Goal: Task Accomplishment & Management: Complete application form

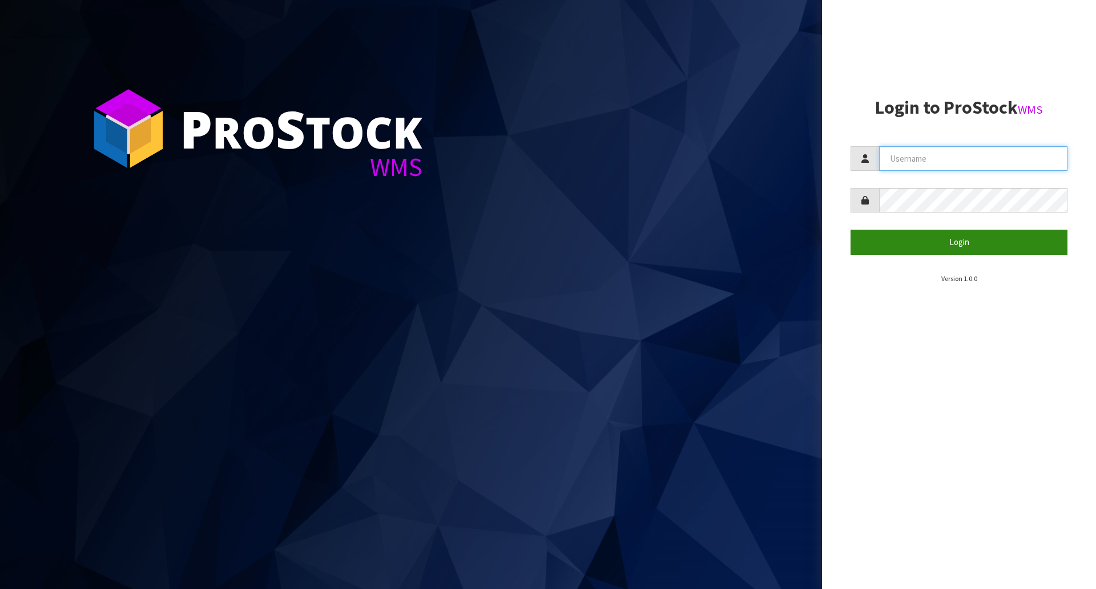
type input "[EMAIL_ADDRESS][DOMAIN_NAME]"
click at [947, 239] on button "Login" at bounding box center [959, 242] width 217 height 25
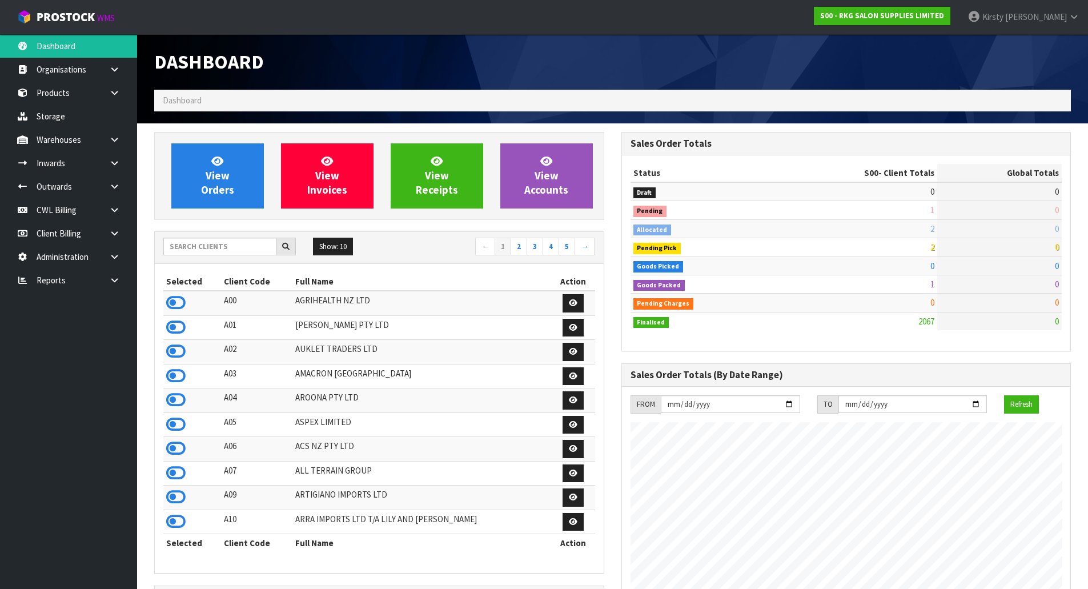
scroll to position [865, 467]
click at [117, 188] on icon at bounding box center [114, 186] width 11 height 9
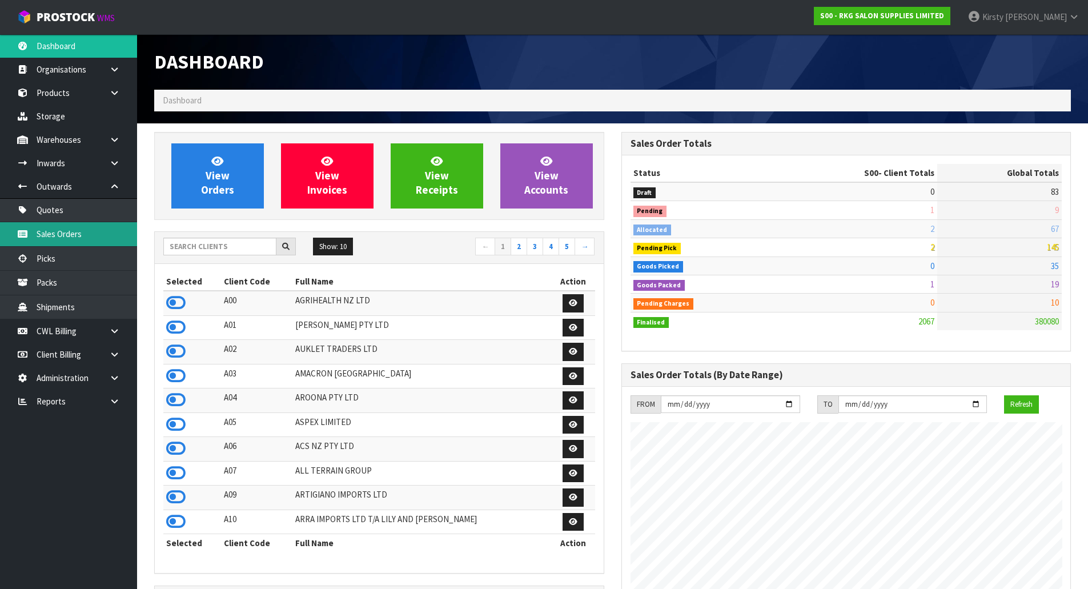
click at [60, 231] on link "Sales Orders" at bounding box center [68, 233] width 137 height 23
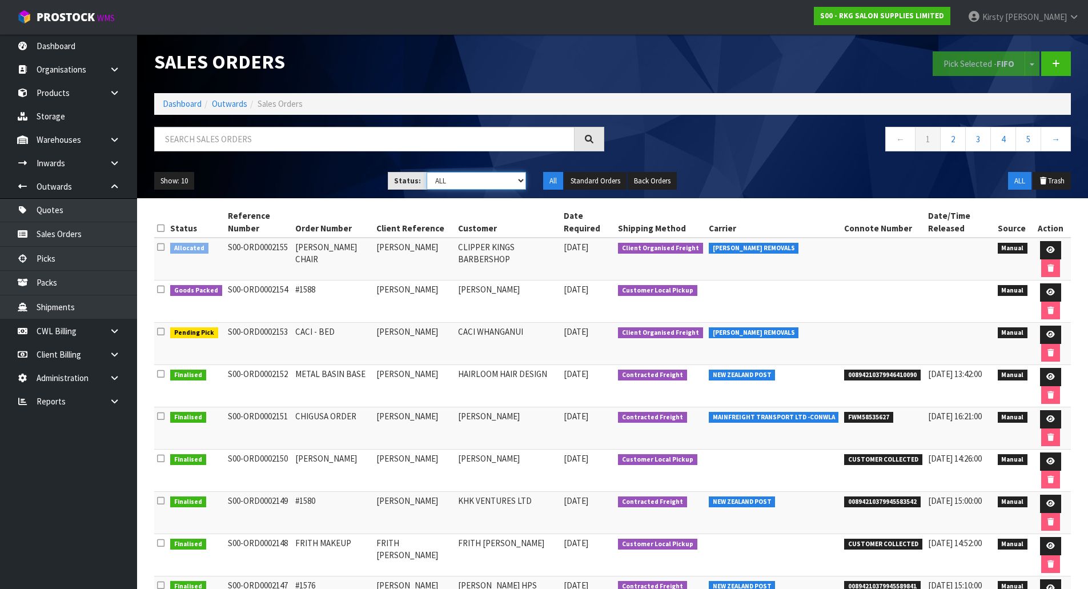
click at [522, 180] on select "Draft Pending Allocated Pending Pick Goods Picked Goods Packed Pending Charges …" at bounding box center [476, 181] width 99 height 18
select select "string:2"
click at [427, 172] on select "Draft Pending Allocated Pending Pick Goods Picked Goods Packed Pending Charges …" at bounding box center [476, 181] width 99 height 18
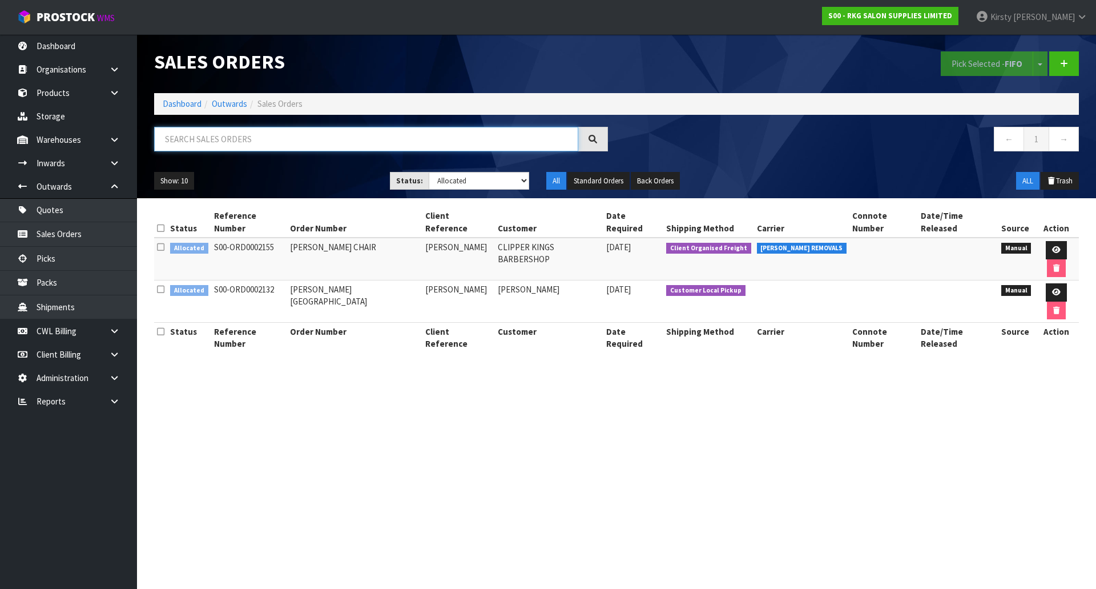
click at [247, 132] on input "text" at bounding box center [366, 139] width 424 height 25
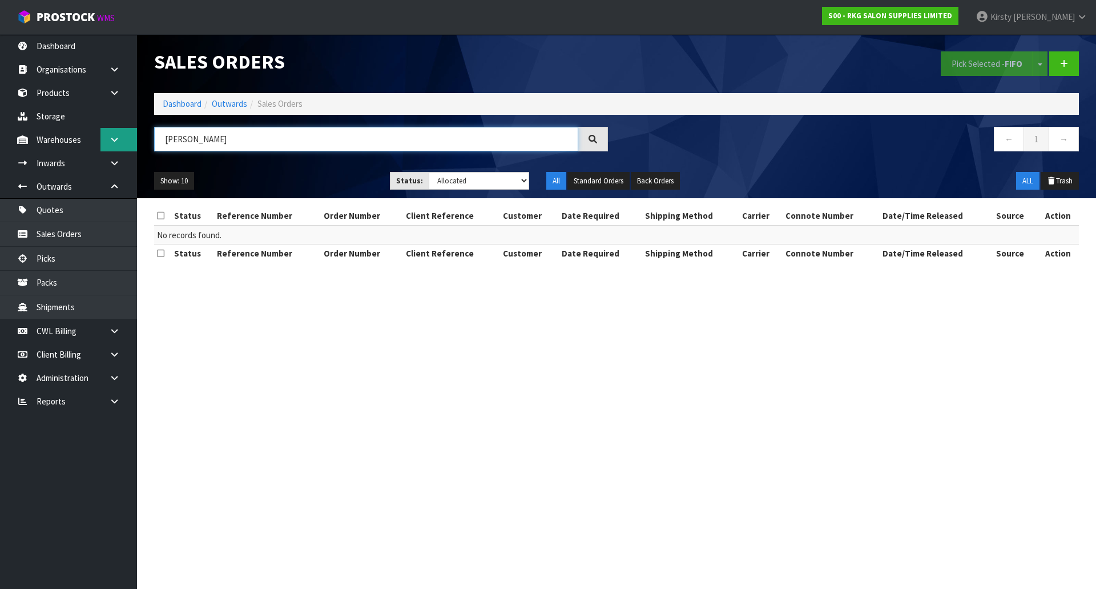
drag, startPoint x: 194, startPoint y: 138, endPoint x: 119, endPoint y: 139, distance: 74.8
click at [119, 139] on body "Toggle navigation ProStock WMS S00 - RKG SALON SUPPLIES LIMITED [PERSON_NAME] L…" at bounding box center [548, 294] width 1096 height 589
type input "EUSTACE"
drag, startPoint x: 203, startPoint y: 137, endPoint x: 165, endPoint y: 133, distance: 37.9
click at [165, 133] on input "EUSTACE" at bounding box center [366, 139] width 424 height 25
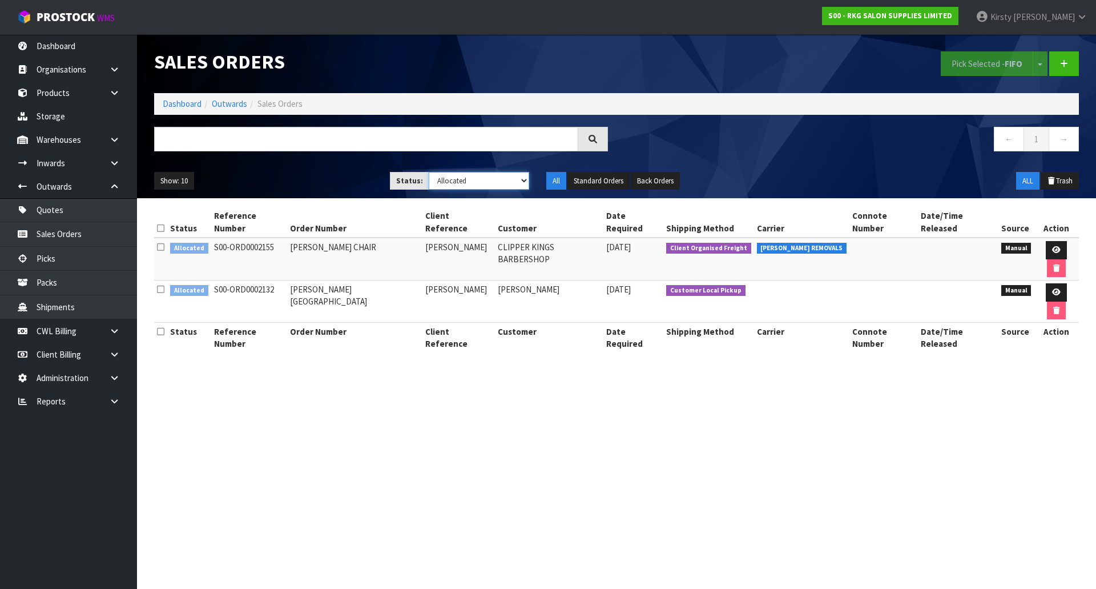
click at [524, 181] on select "Draft Pending Allocated Pending Pick Goods Picked Goods Packed Pending Charges …" at bounding box center [479, 181] width 101 height 18
click at [429, 172] on select "Draft Pending Allocated Pending Pick Goods Picked Goods Packed Pending Charges …" at bounding box center [479, 181] width 101 height 18
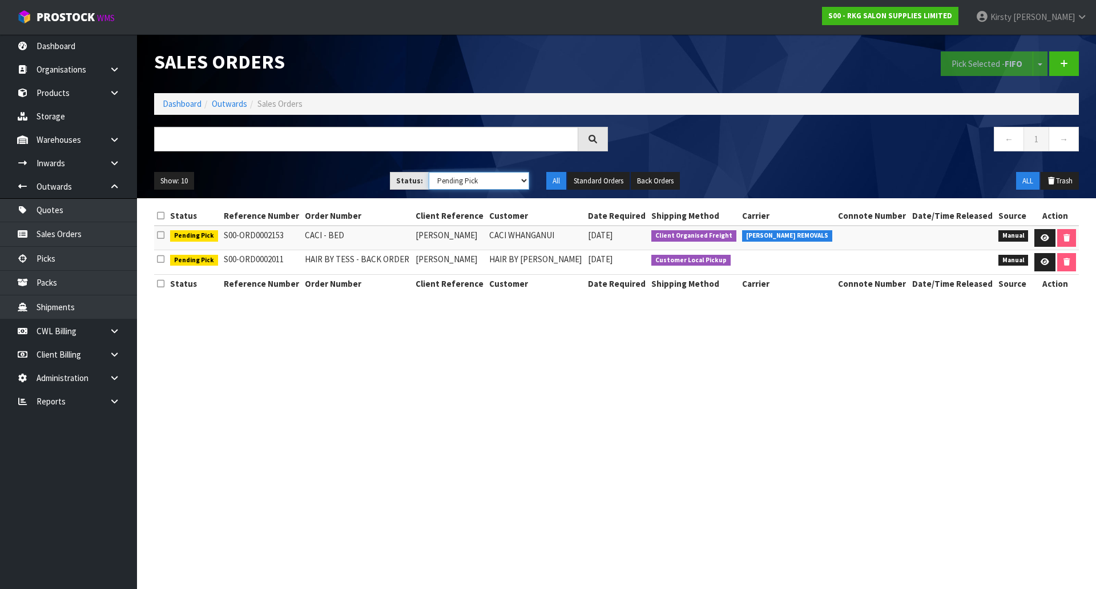
click at [522, 182] on select "Draft Pending Allocated Pending Pick Goods Picked Goods Packed Pending Charges …" at bounding box center [479, 181] width 101 height 18
click at [429, 172] on select "Draft Pending Allocated Pending Pick Goods Picked Goods Packed Pending Charges …" at bounding box center [479, 181] width 101 height 18
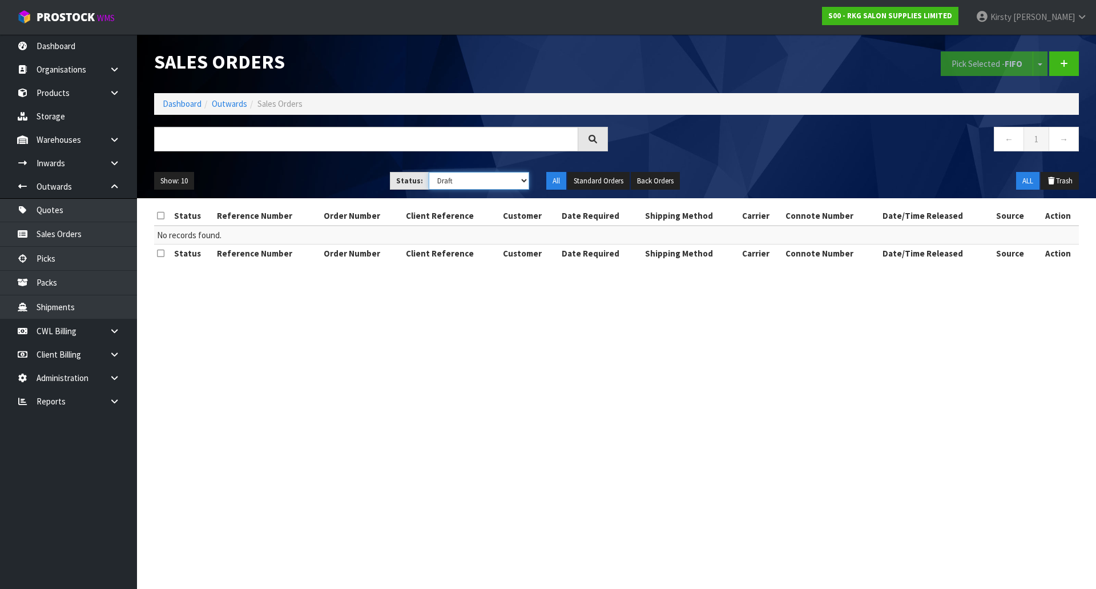
click at [525, 182] on select "Draft Pending Allocated Pending Pick Goods Picked Goods Packed Pending Charges …" at bounding box center [479, 181] width 101 height 18
click at [429, 172] on select "Draft Pending Allocated Pending Pick Goods Picked Goods Packed Pending Charges …" at bounding box center [479, 181] width 101 height 18
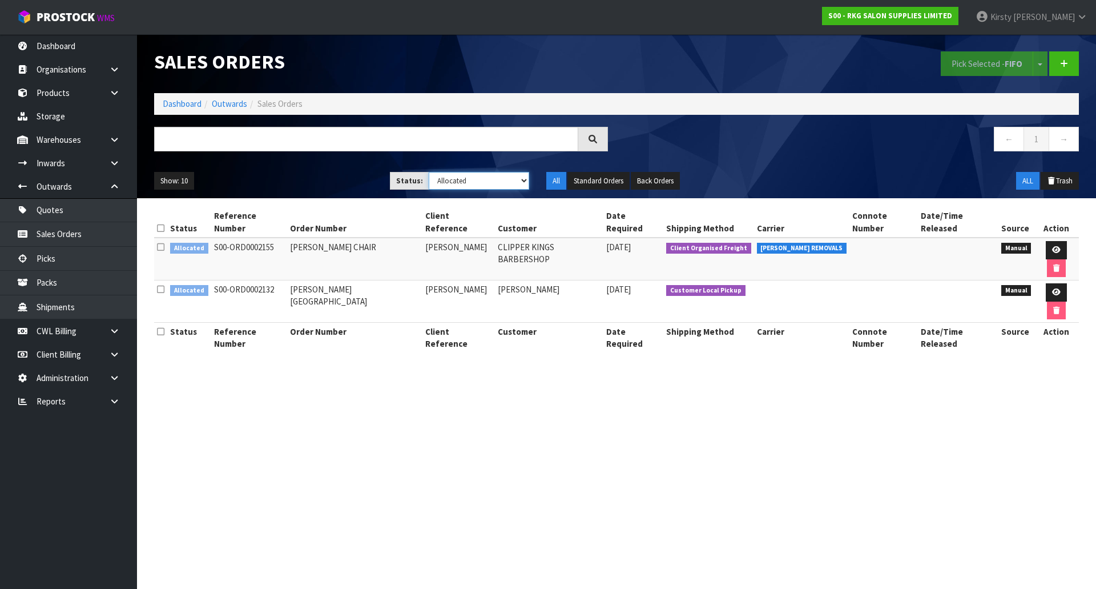
click at [525, 181] on select "Draft Pending Allocated Pending Pick Goods Picked Goods Packed Pending Charges …" at bounding box center [479, 181] width 101 height 18
select select "string:1"
click at [429, 172] on select "Draft Pending Allocated Pending Pick Goods Picked Goods Packed Pending Charges …" at bounding box center [479, 181] width 101 height 18
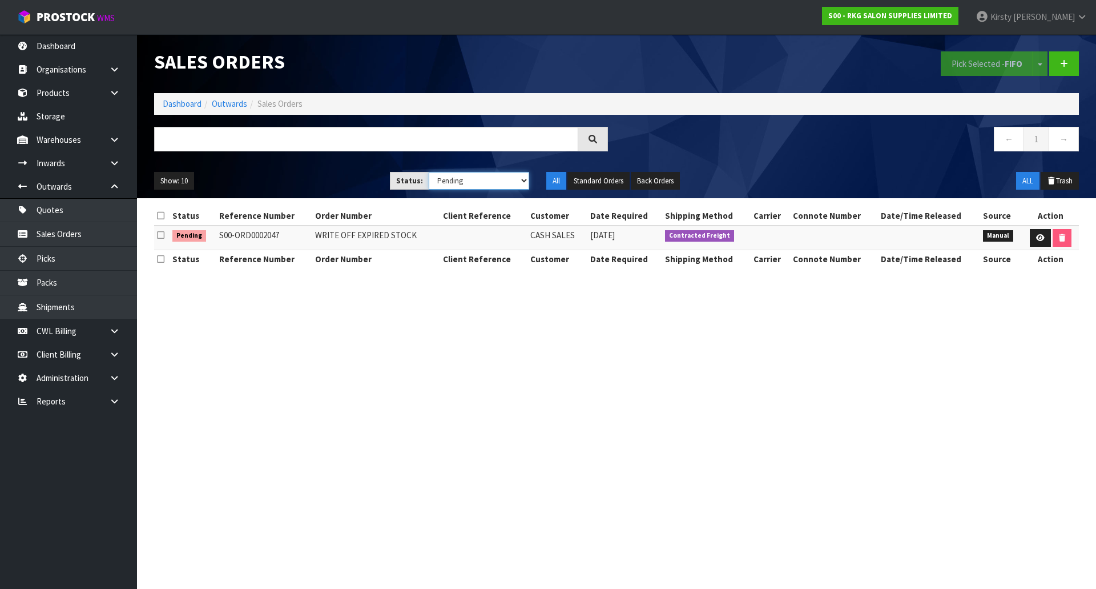
click at [525, 182] on select "Draft Pending Allocated Pending Pick Goods Picked Goods Packed Pending Charges …" at bounding box center [479, 181] width 101 height 18
click at [355, 333] on section "Sales Orders Pick Selected - FIFO Split button! FIFO - First In First Out FEFO …" at bounding box center [548, 294] width 1096 height 589
click at [58, 162] on link "Inwards" at bounding box center [68, 162] width 137 height 23
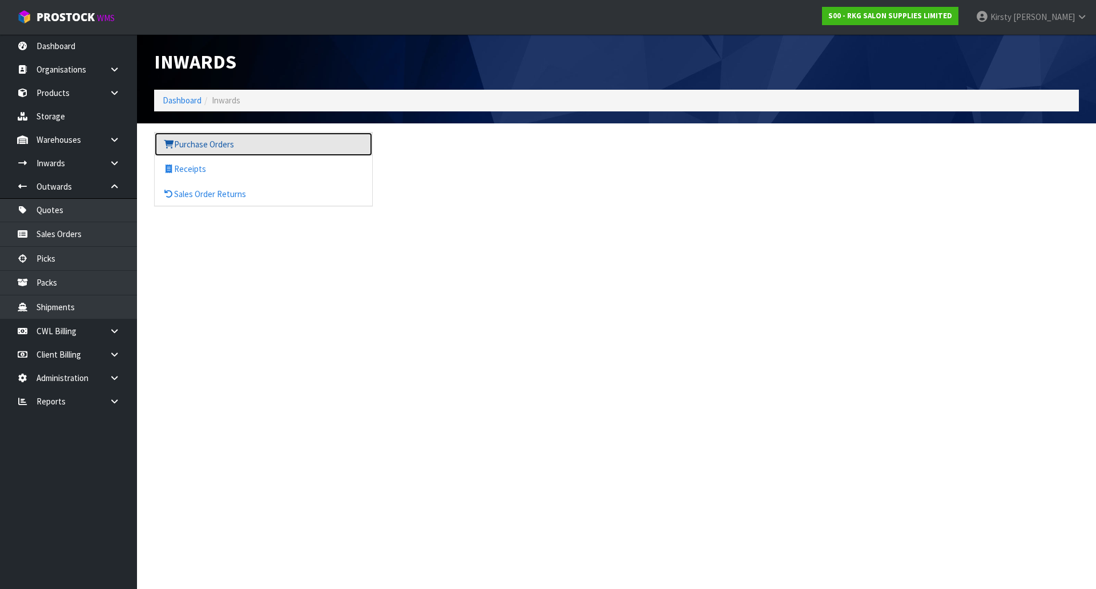
click at [216, 146] on link "Purchase Orders" at bounding box center [264, 143] width 218 height 23
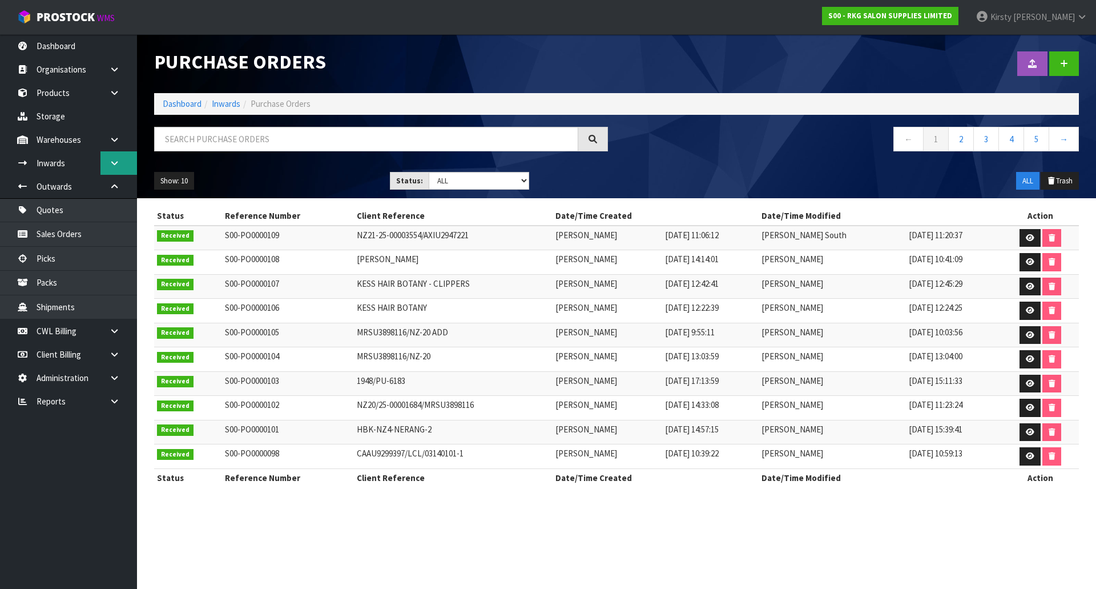
click at [119, 164] on link at bounding box center [118, 162] width 37 height 23
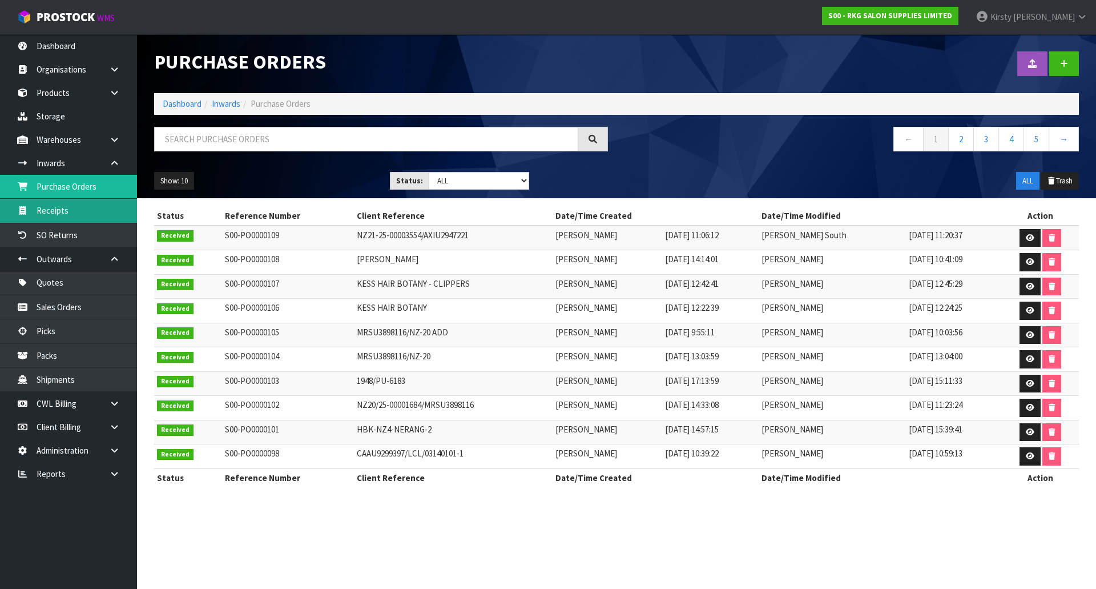
click at [63, 206] on link "Receipts" at bounding box center [68, 210] width 137 height 23
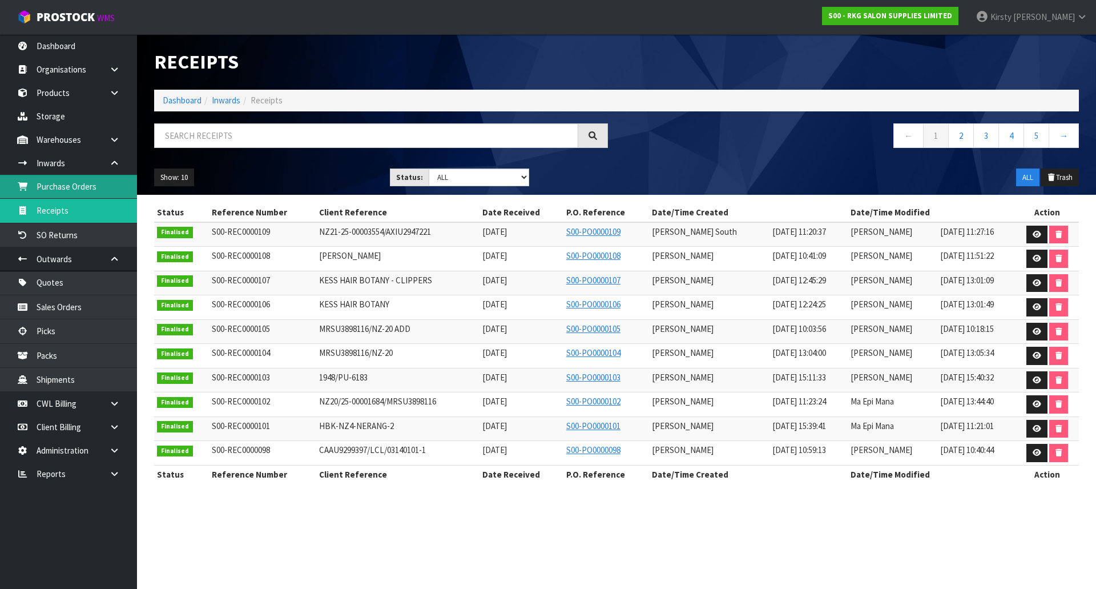
click at [76, 185] on link "Purchase Orders" at bounding box center [68, 186] width 137 height 23
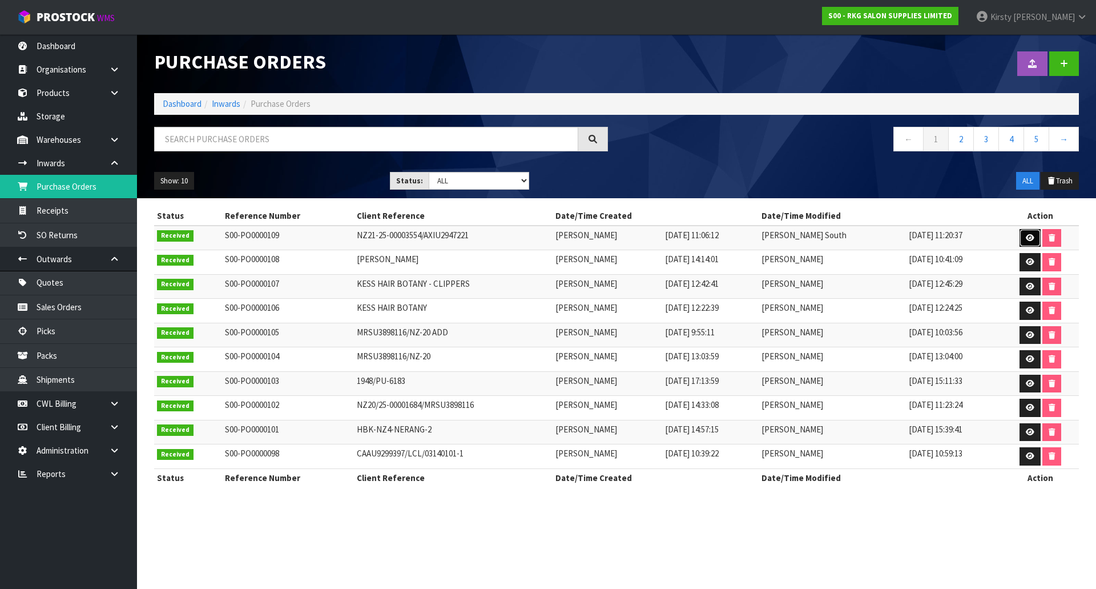
click at [1030, 239] on icon at bounding box center [1030, 237] width 9 height 7
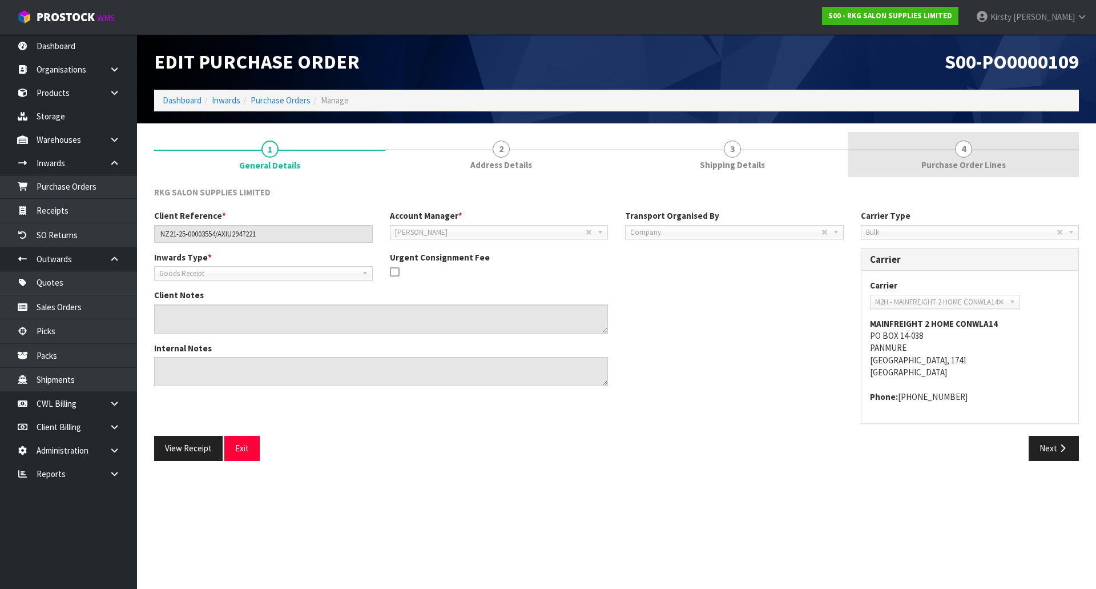
click at [970, 148] on span "4" at bounding box center [963, 148] width 17 height 17
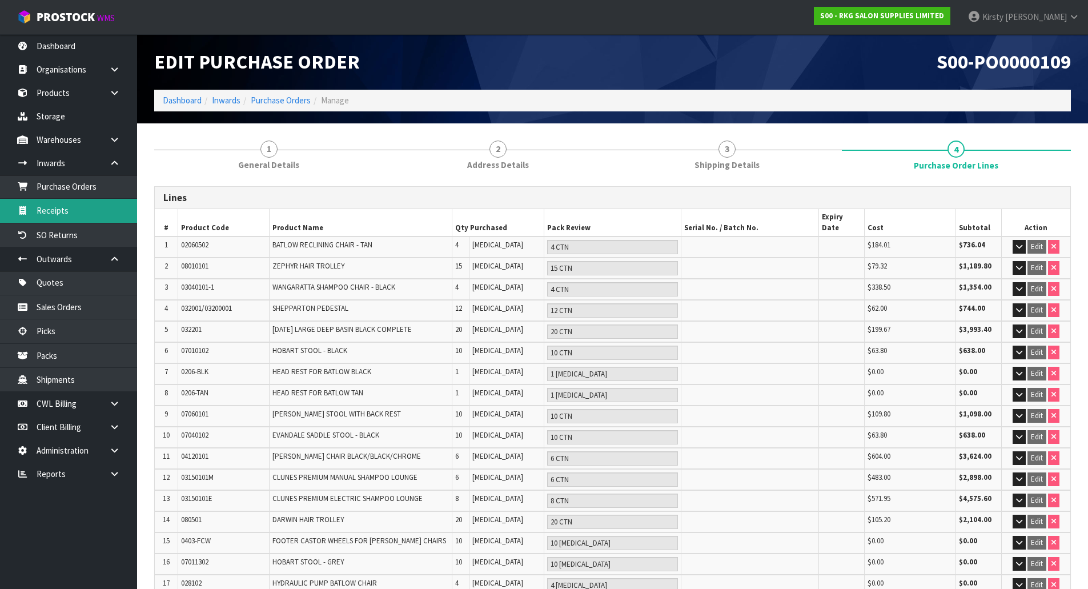
click at [58, 206] on link "Receipts" at bounding box center [68, 210] width 137 height 23
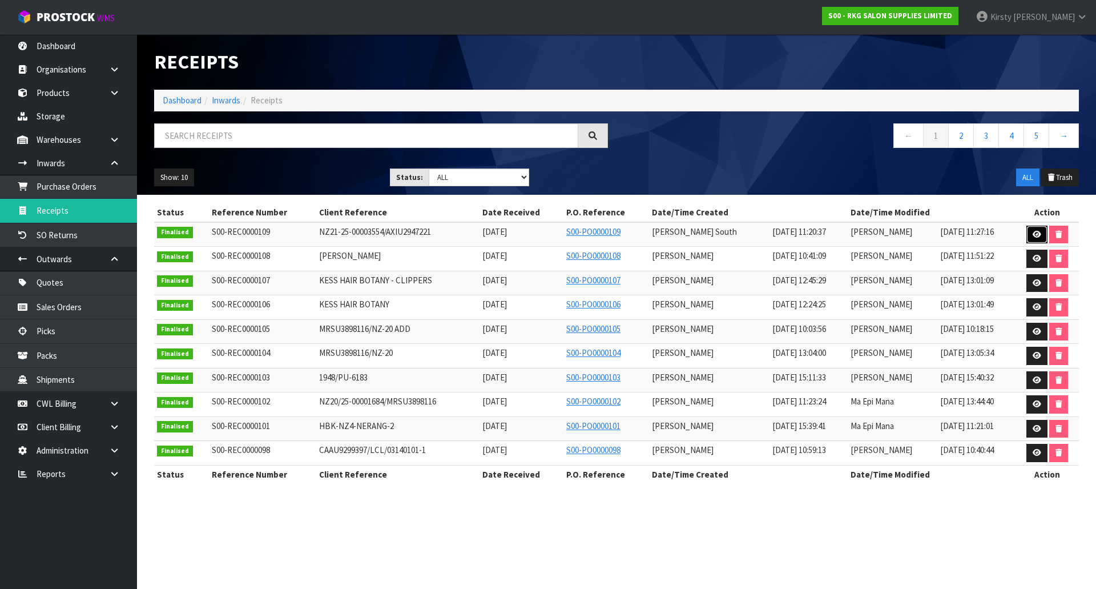
click at [1039, 234] on icon at bounding box center [1037, 234] width 9 height 7
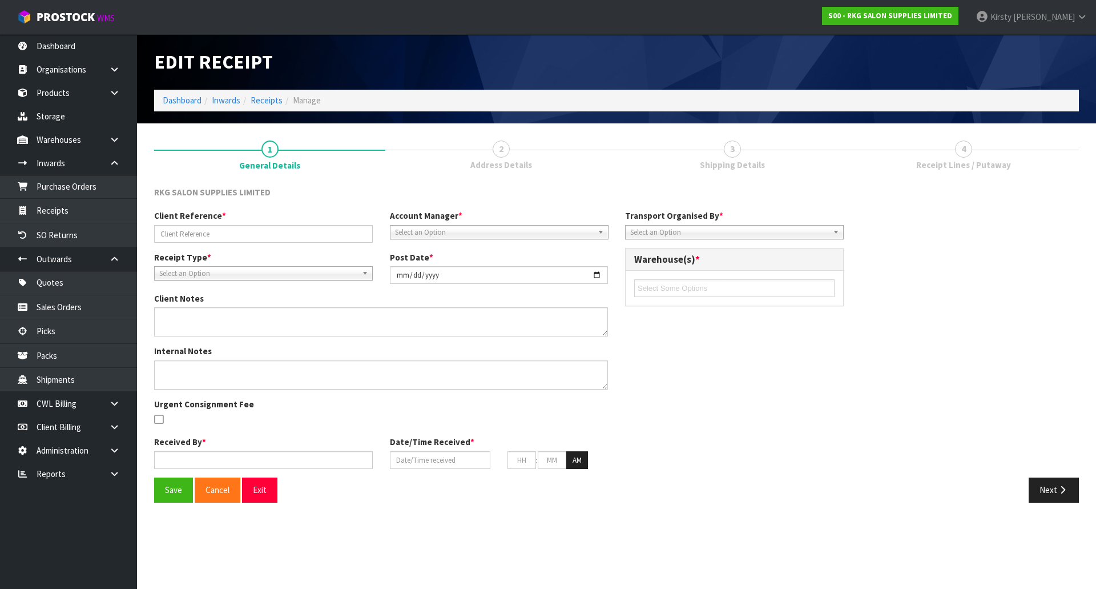
type input "NZ21-25-00003554/AXIU2947221"
type input "[DATE]"
type textarea "CODE 03150101E X 2 UNITS PUT OH HOLD AS PARTS WERE REMOVED AND WAITING FOR REPL…"
type input "[PERSON_NAME] South"
type input "[DATE]"
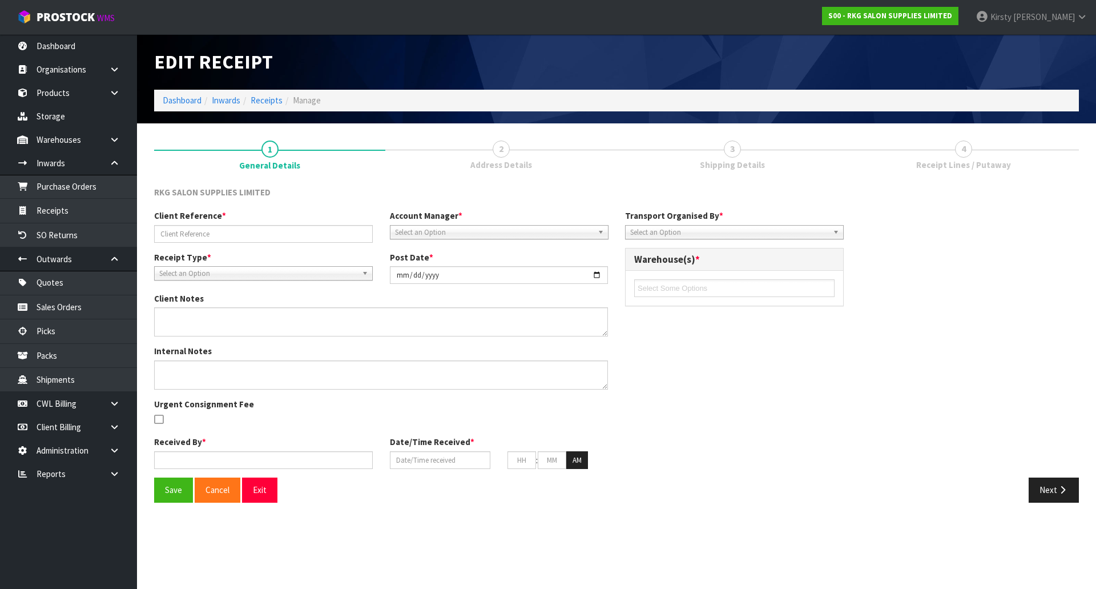
type input "05"
type input "00"
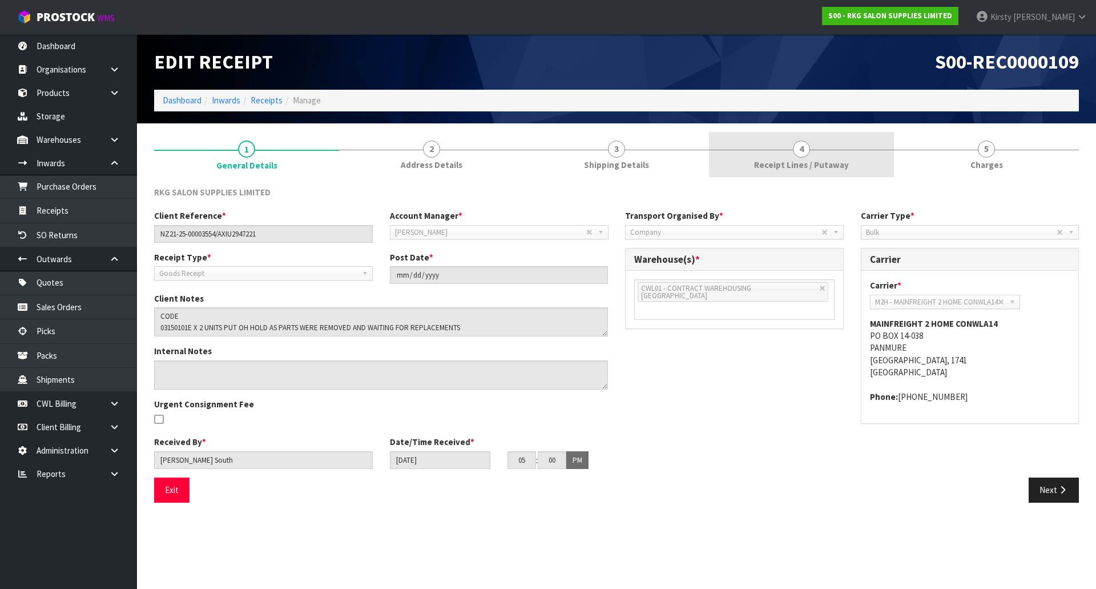
click at [801, 150] on span "4" at bounding box center [801, 148] width 17 height 17
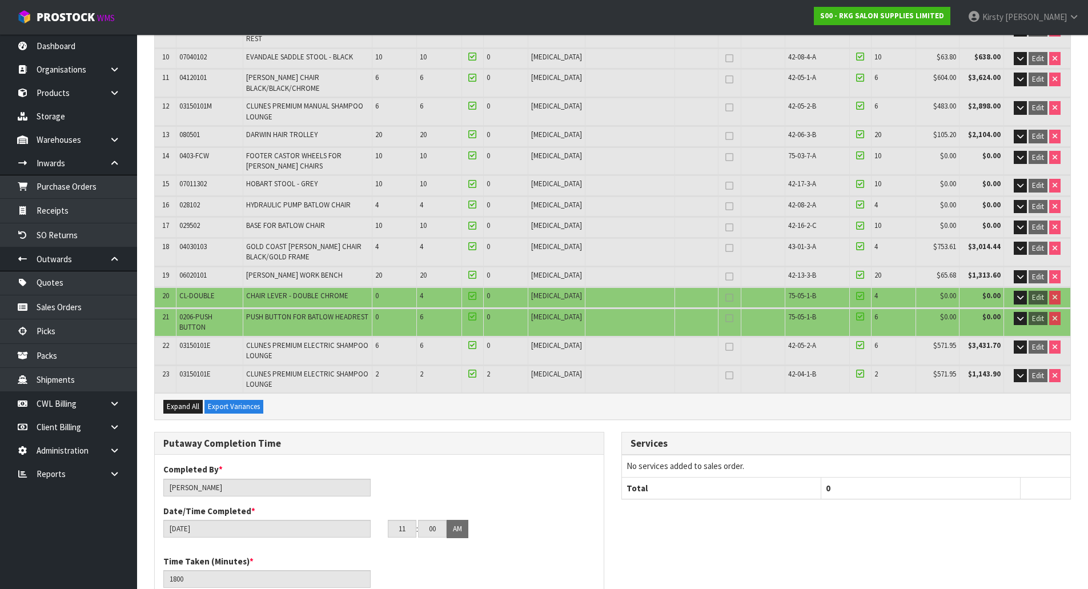
scroll to position [400, 0]
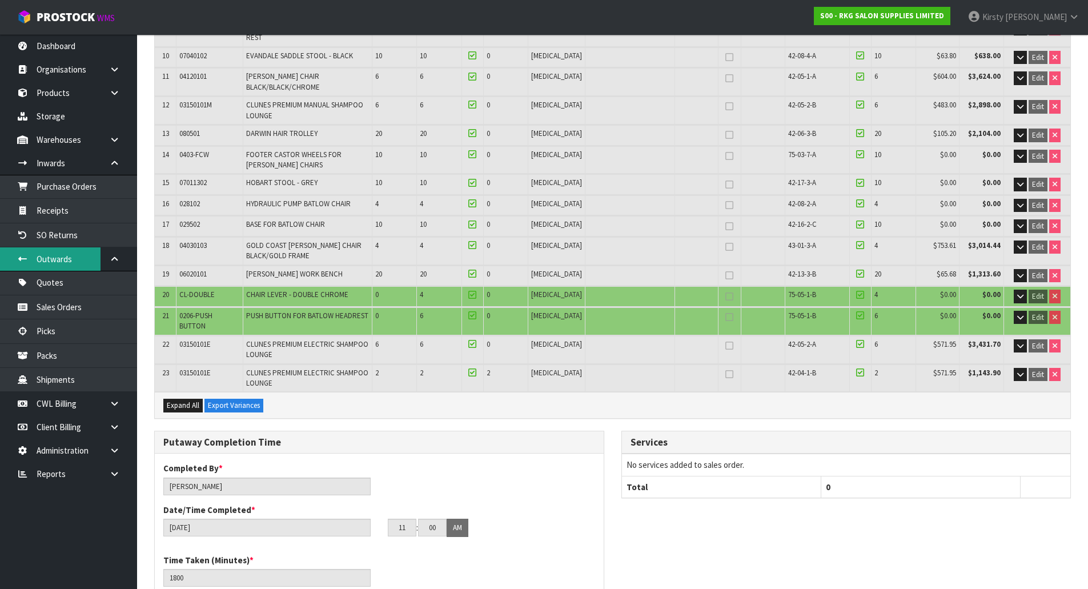
click at [57, 263] on link "Outwards" at bounding box center [68, 258] width 137 height 23
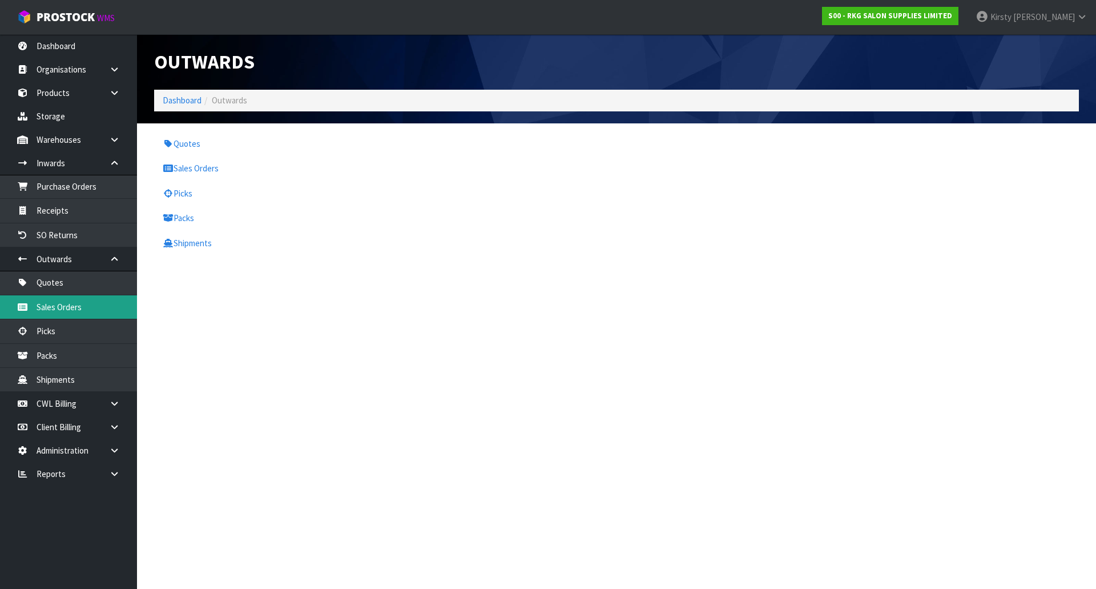
click at [46, 310] on link "Sales Orders" at bounding box center [68, 306] width 137 height 23
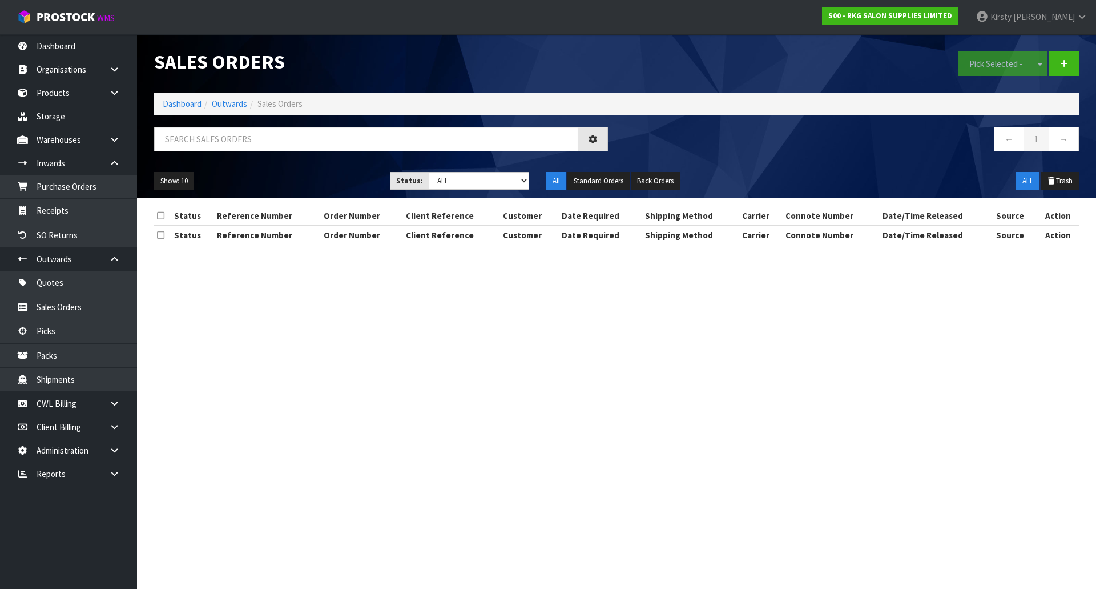
click at [50, 283] on section "Sales Orders Pick Selected - Split button! FIFO - First In First Out FEFO - Fir…" at bounding box center [548, 294] width 1096 height 589
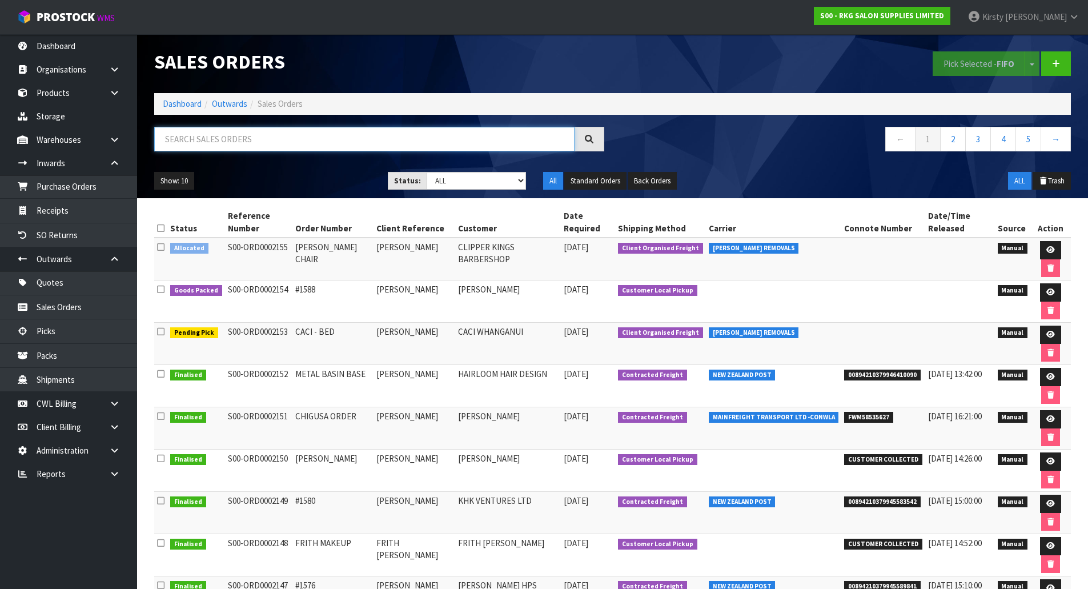
click at [200, 140] on input "text" at bounding box center [364, 139] width 420 height 25
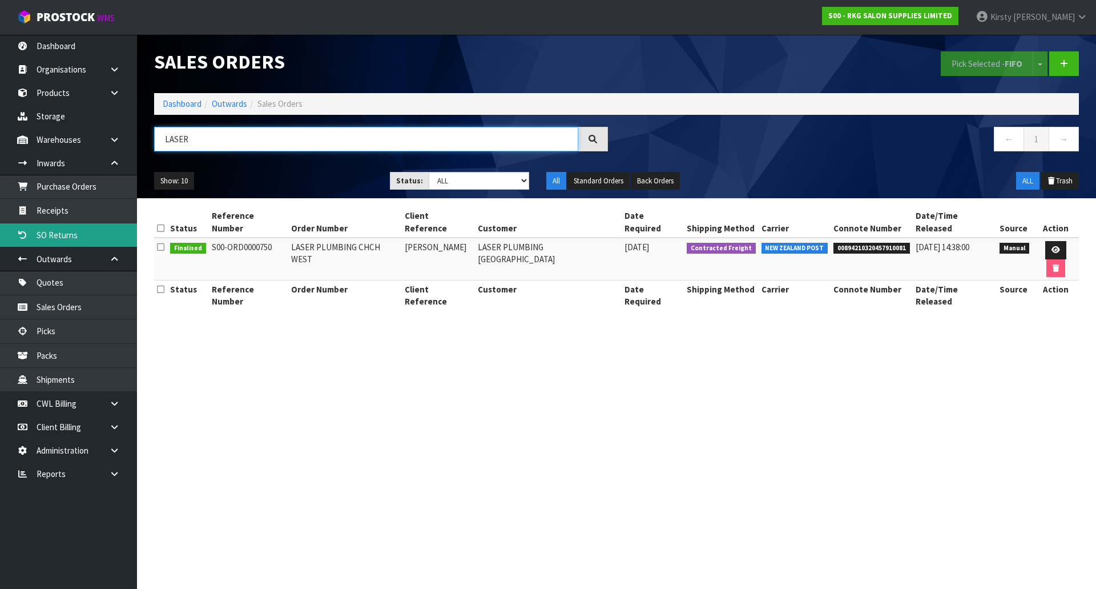
type input "LASER"
